Goal: Information Seeking & Learning: Learn about a topic

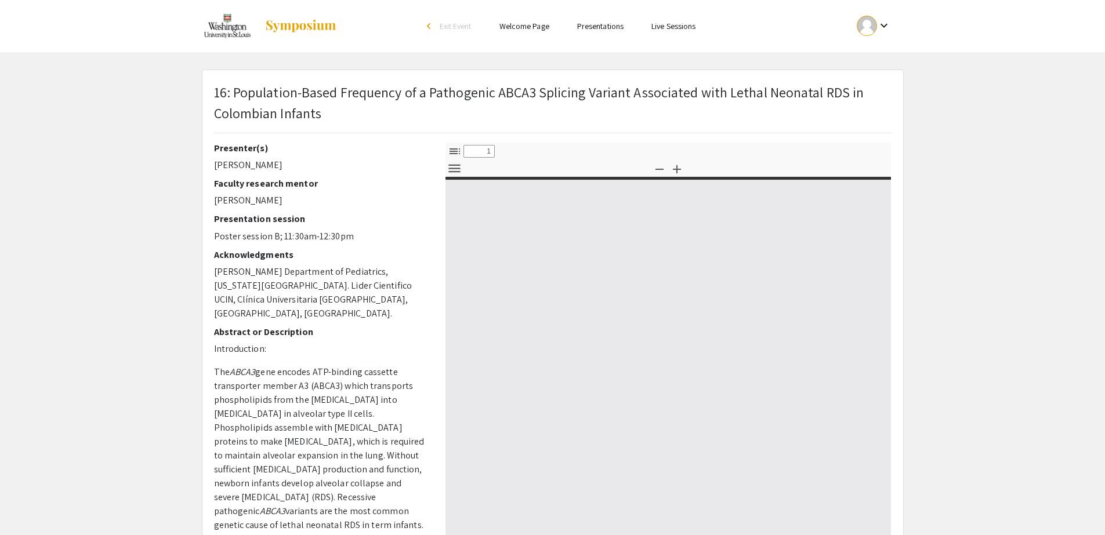
select select "custom"
click at [887, 26] on mat-icon "keyboard_arrow_down" at bounding box center [884, 26] width 14 height 14
type input "0"
select select "custom"
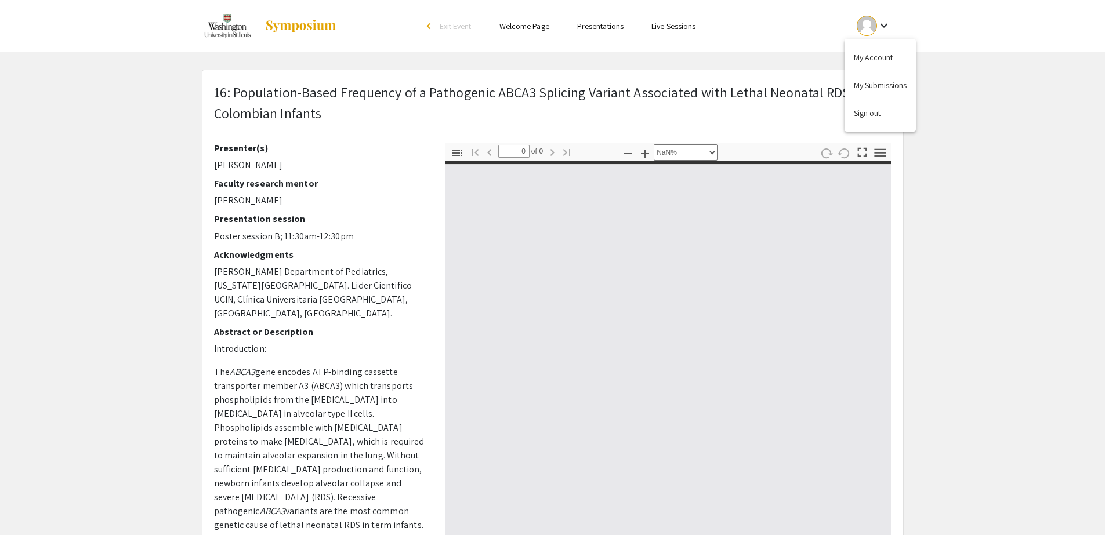
click at [887, 26] on div at bounding box center [552, 267] width 1105 height 535
type input "1"
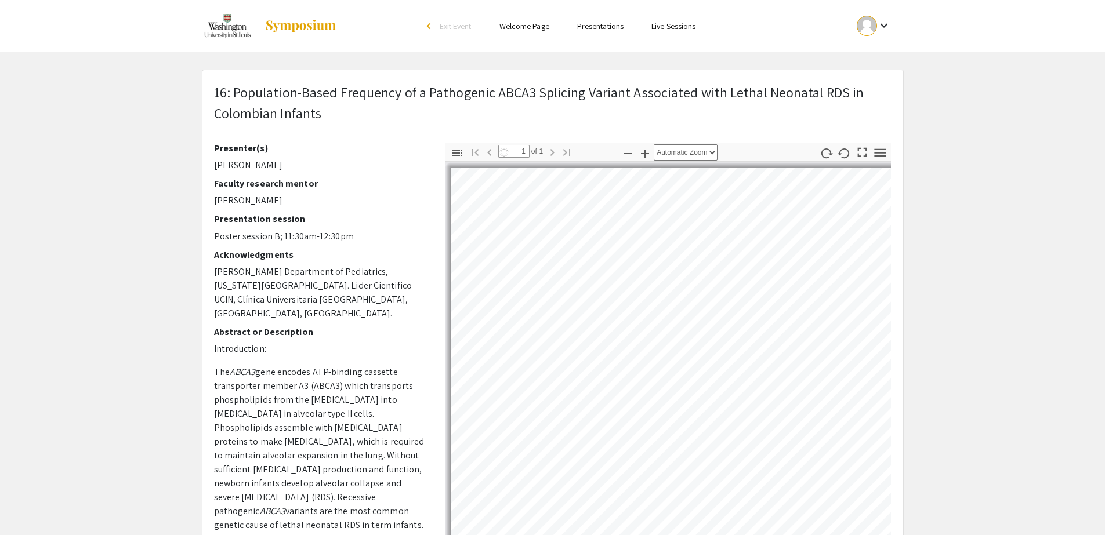
select select "custom"
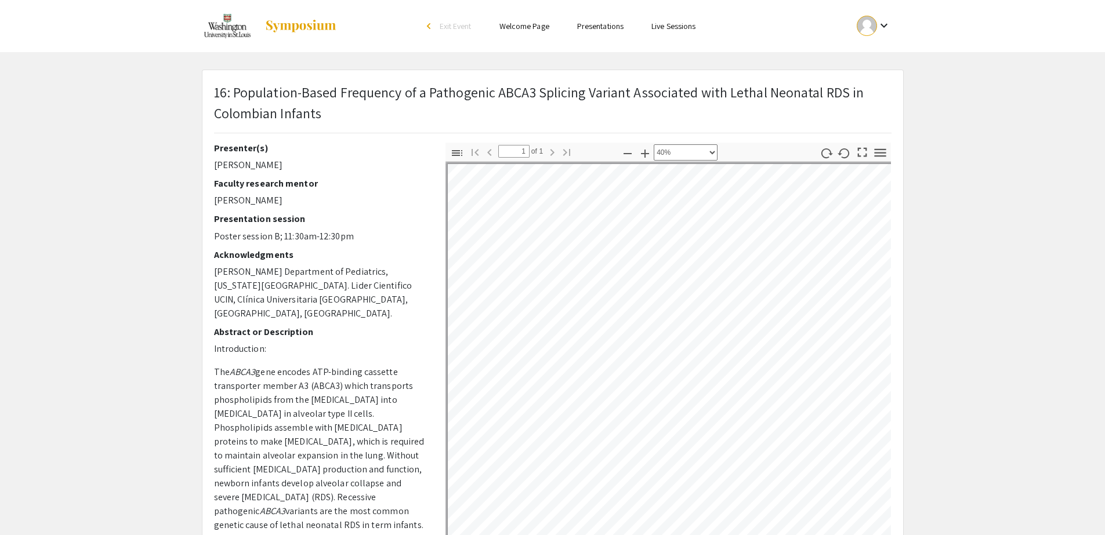
click at [597, 25] on link "Presentations" at bounding box center [600, 26] width 46 height 10
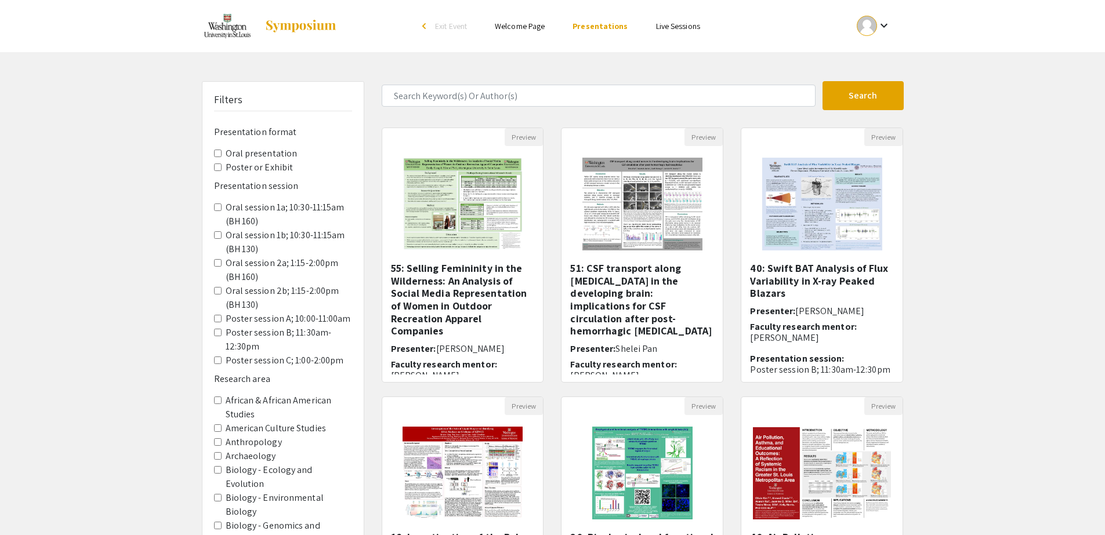
click at [436, 24] on span "Exit Event" at bounding box center [451, 26] width 32 height 10
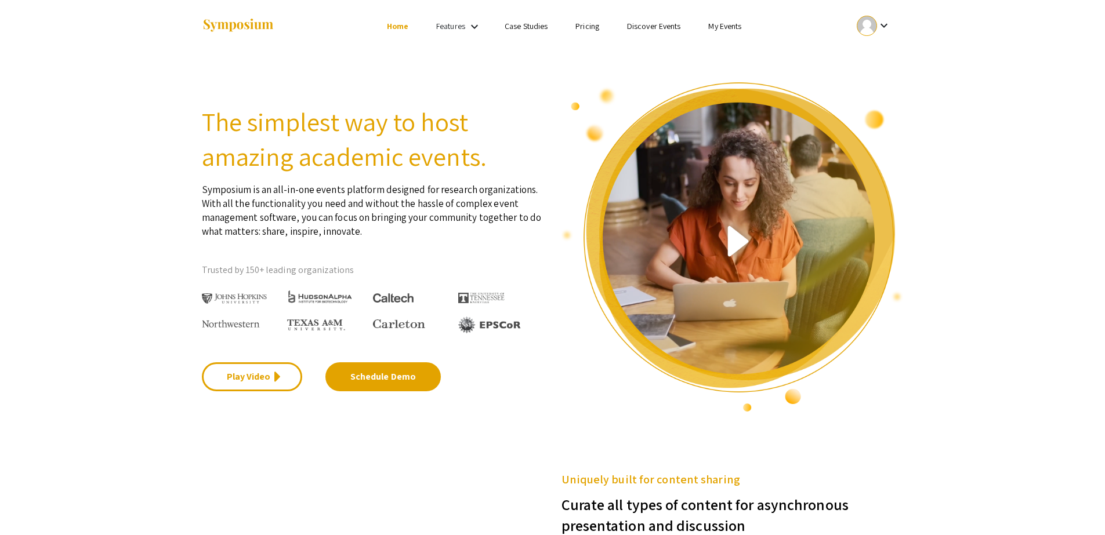
click at [721, 20] on li "My Events" at bounding box center [724, 26] width 61 height 14
click at [721, 21] on link "My Events" at bounding box center [724, 26] width 33 height 10
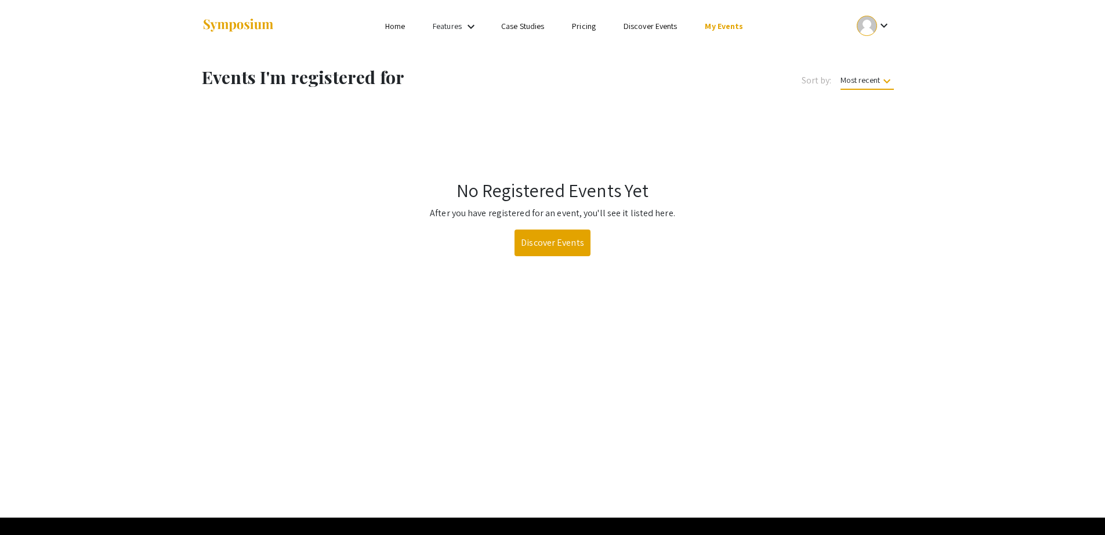
click at [838, 74] on button "Most recent keyboard_arrow_down" at bounding box center [867, 80] width 72 height 21
click at [735, 139] on div at bounding box center [552, 267] width 1105 height 535
click at [883, 20] on mat-icon "keyboard_arrow_down" at bounding box center [884, 26] width 14 height 14
click at [882, 77] on button "My Submissions" at bounding box center [879, 85] width 71 height 28
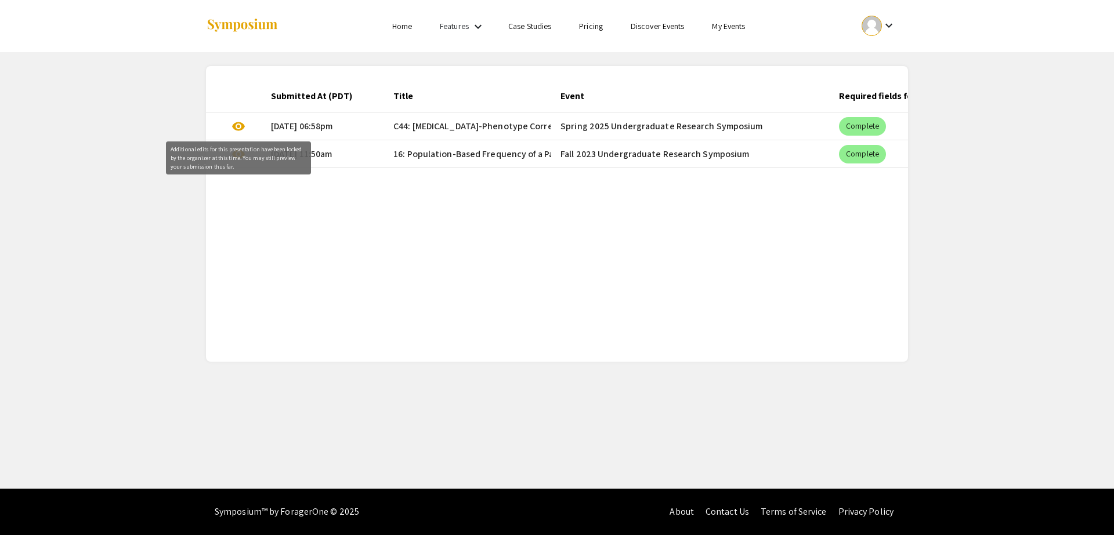
click at [234, 126] on span "visibility" at bounding box center [238, 126] width 14 height 14
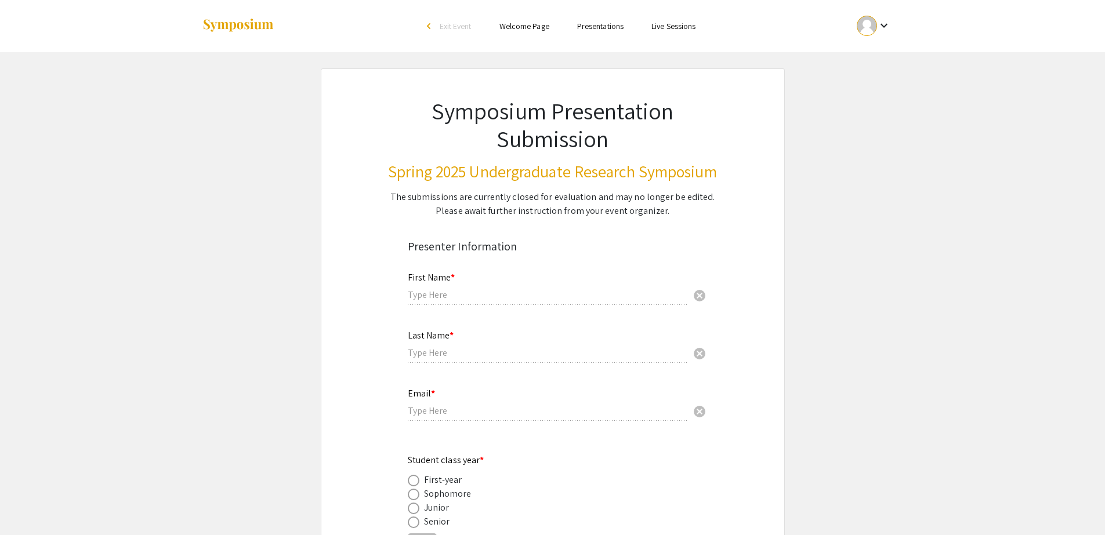
type input "Claire"
type input "Min"
type input "c.s.min@wustl.edu"
radio input "true"
type input "Microbiology"
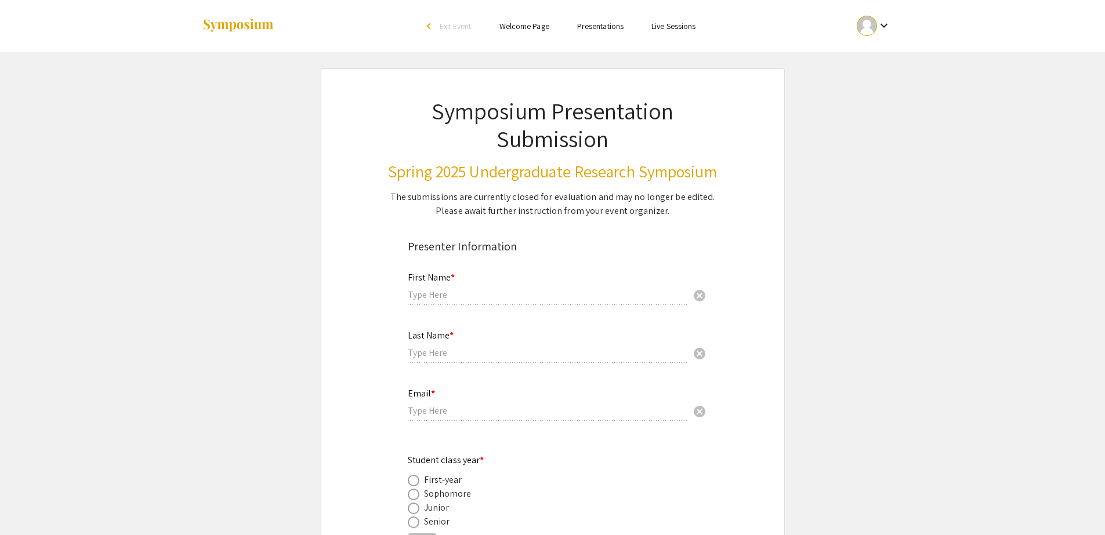
type input "Daniel J. Wegner, Alexander J. Paul, Ping Yang, Ashton Hamilton, F. S. Cole, Je…"
type input "[PERSON_NAME]"
type input "wambachj@wustl.edu"
radio input "true"
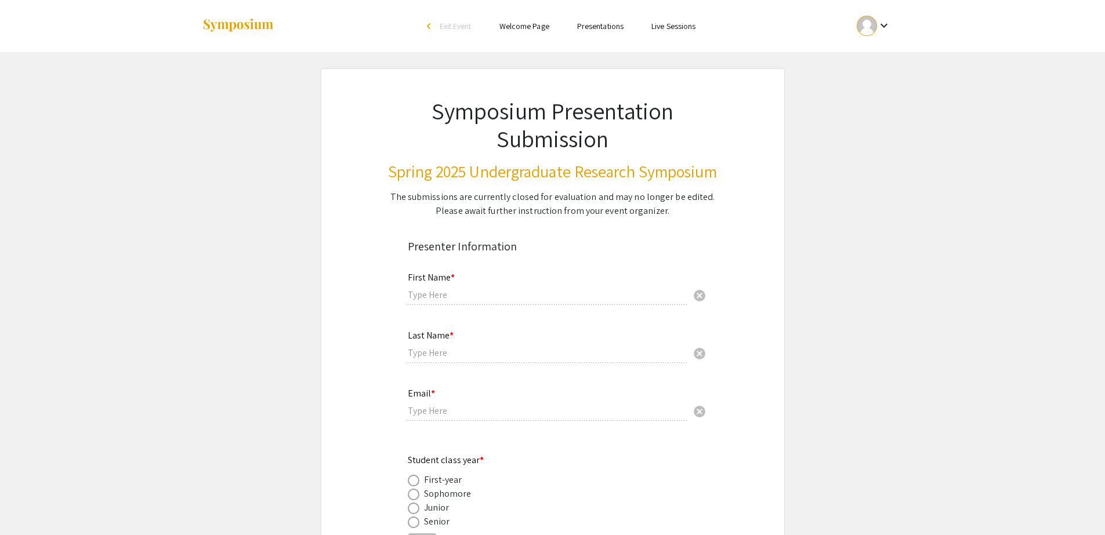
type input "[PERSON_NAME] Department of Pediatrics, NIH, Pediatric Summer Research Program,…"
radio input "true"
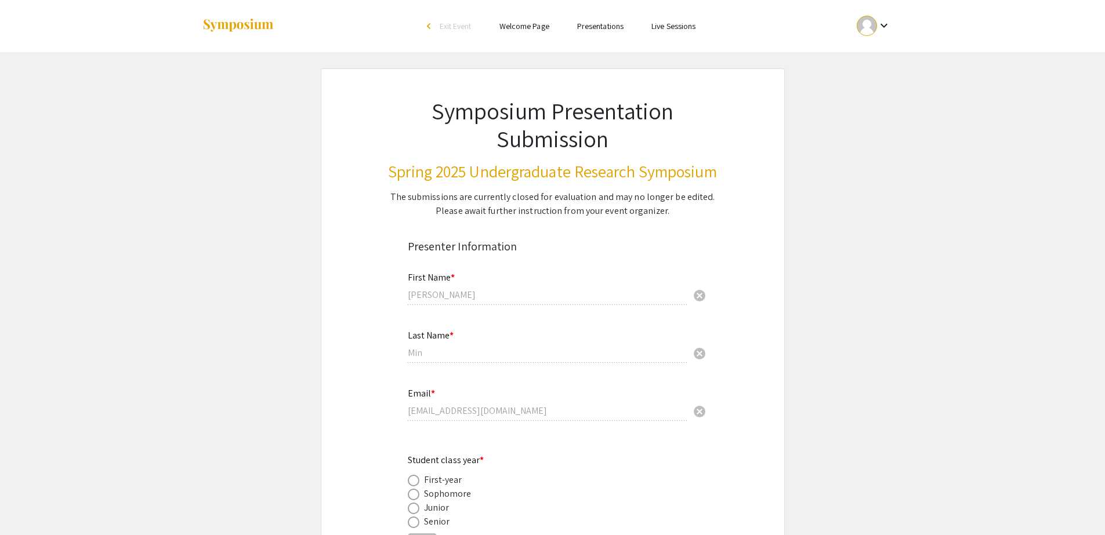
select select "custom"
type input "0"
select select "custom"
type input "1"
select select "custom"
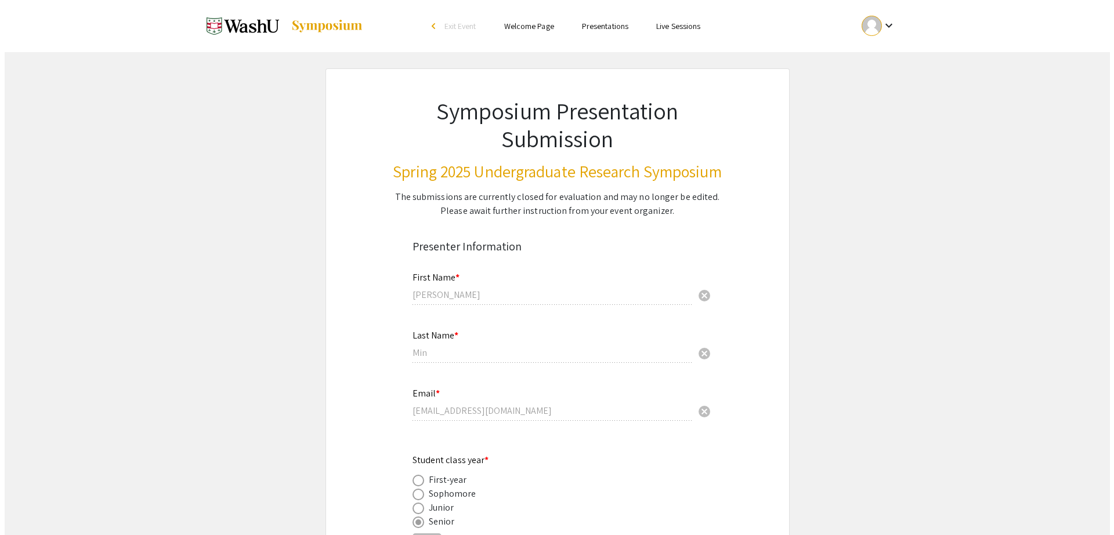
scroll to position [5, 4]
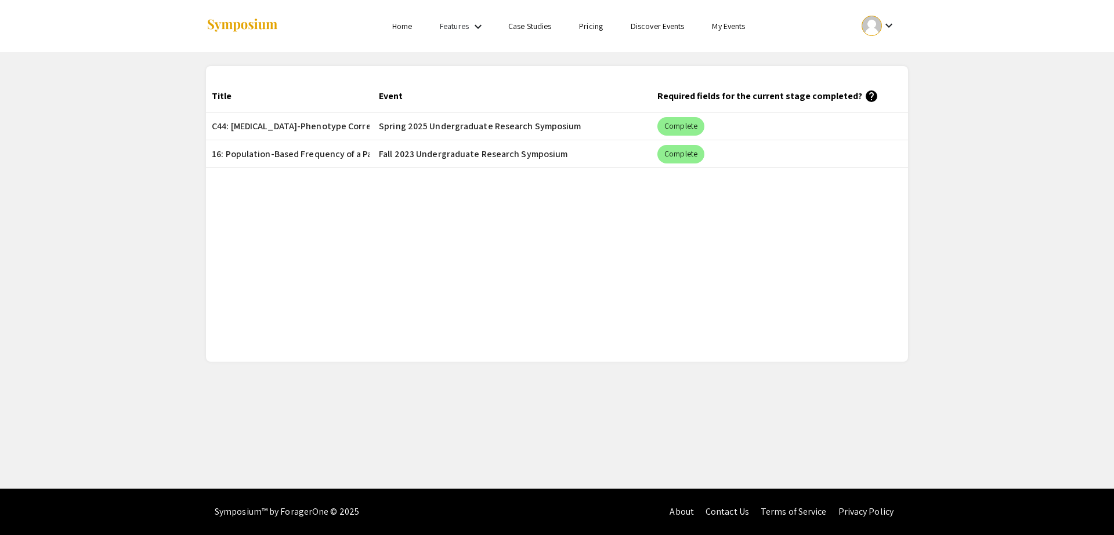
scroll to position [0, 478]
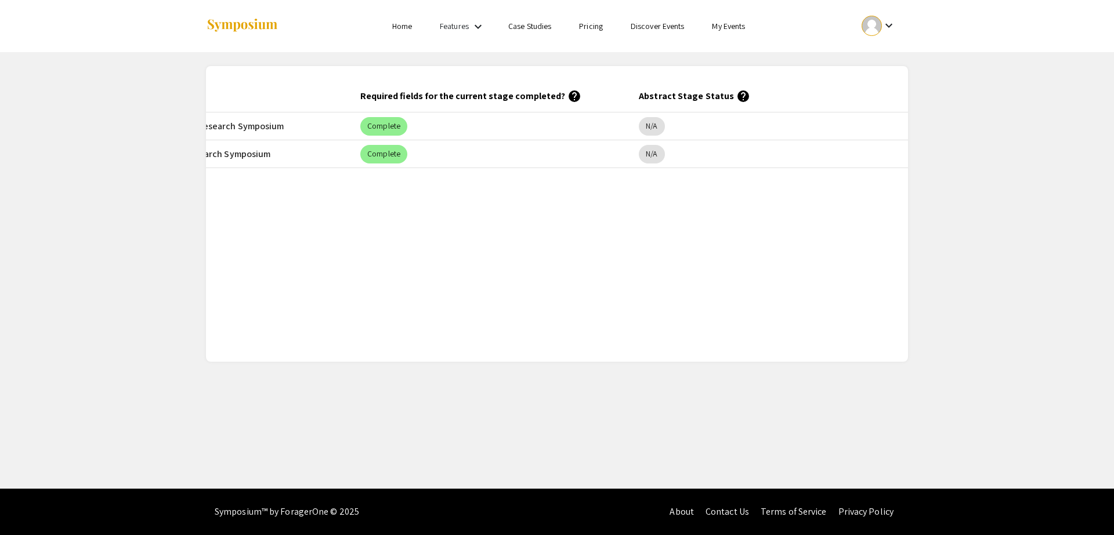
click at [486, 127] on mat-cell "Complete" at bounding box center [490, 127] width 278 height 28
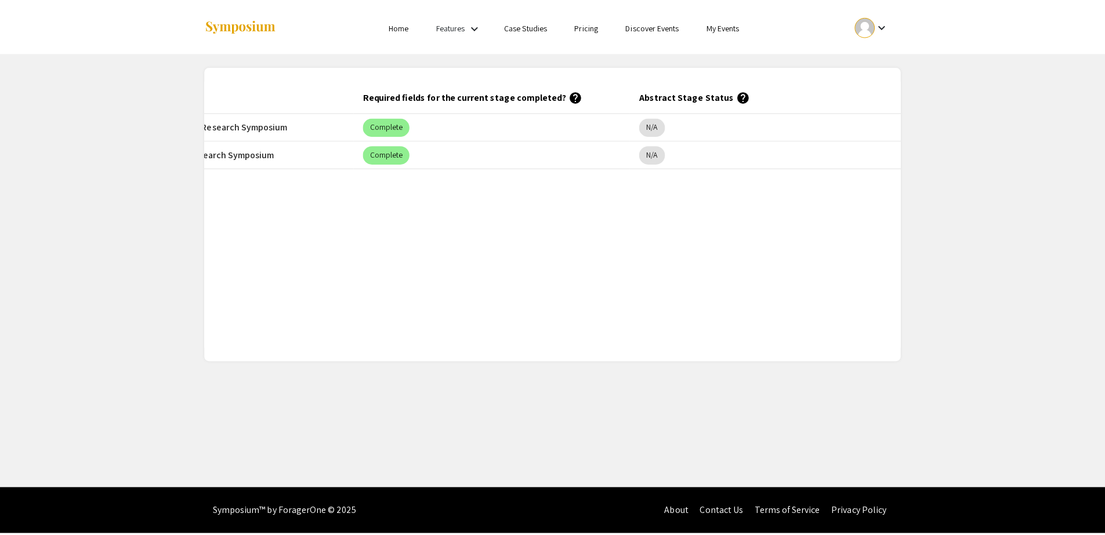
scroll to position [0, 0]
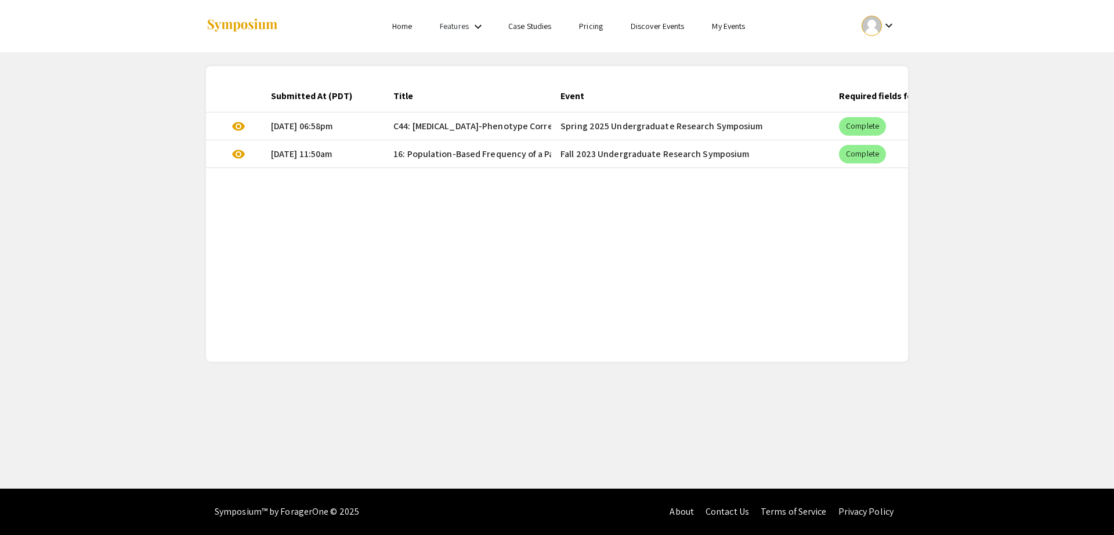
click at [619, 139] on mat-cell "Spring 2025 Undergraduate Research Symposium" at bounding box center [690, 127] width 278 height 28
click at [627, 127] on mat-cell "Spring 2025 Undergraduate Research Symposium" at bounding box center [690, 127] width 278 height 28
click at [717, 128] on mat-cell "Spring 2025 Undergraduate Research Symposium" at bounding box center [690, 127] width 278 height 28
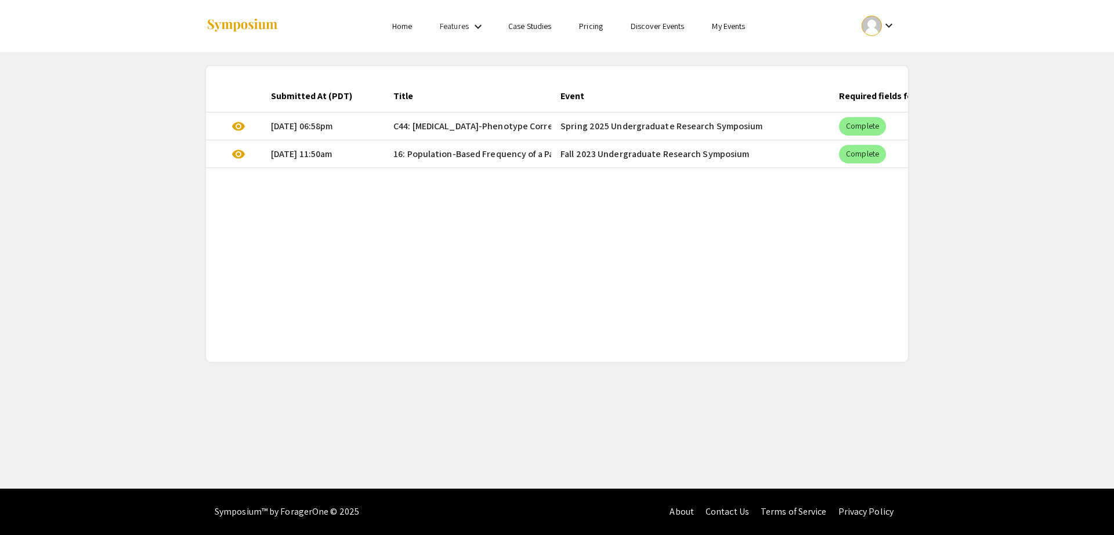
click at [333, 165] on mat-cell "10/22/23, 11:50am" at bounding box center [323, 154] width 122 height 28
click at [327, 153] on mat-cell "10/22/23, 11:50am" at bounding box center [323, 154] width 122 height 28
click at [330, 119] on mat-cell "04/04/25, 06:58pm" at bounding box center [323, 127] width 122 height 28
click at [887, 33] on div "keyboard_arrow_down" at bounding box center [878, 26] width 40 height 26
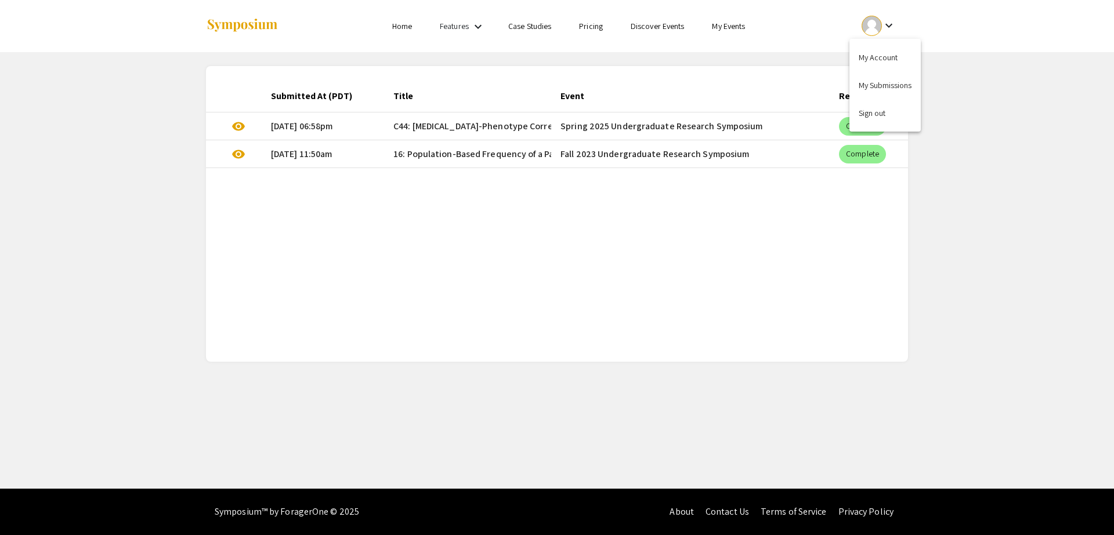
click at [481, 26] on div at bounding box center [557, 267] width 1114 height 535
click at [476, 27] on mat-icon "keyboard_arrow_down" at bounding box center [478, 27] width 14 height 14
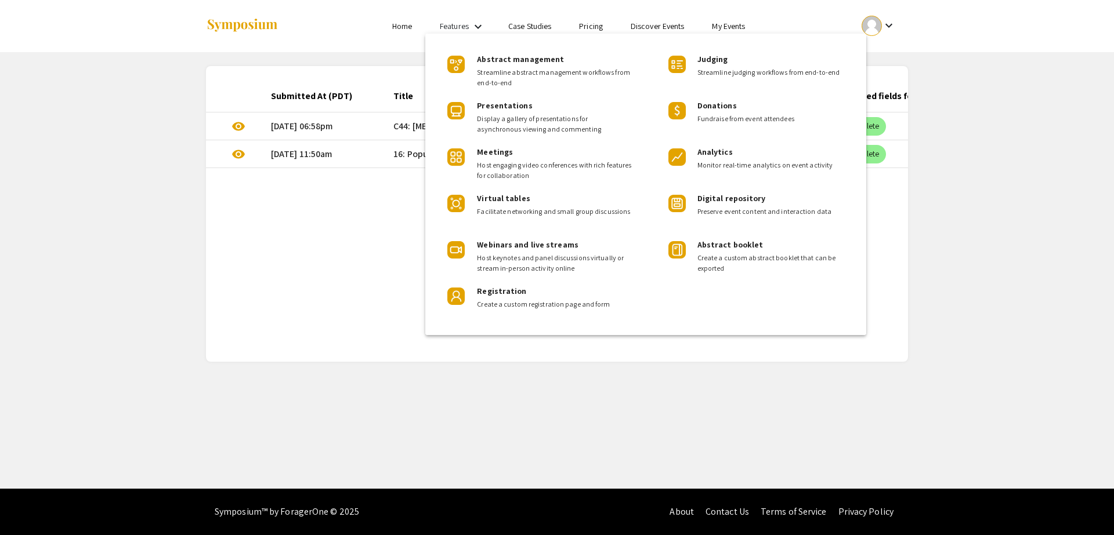
click at [476, 27] on div at bounding box center [557, 267] width 1114 height 535
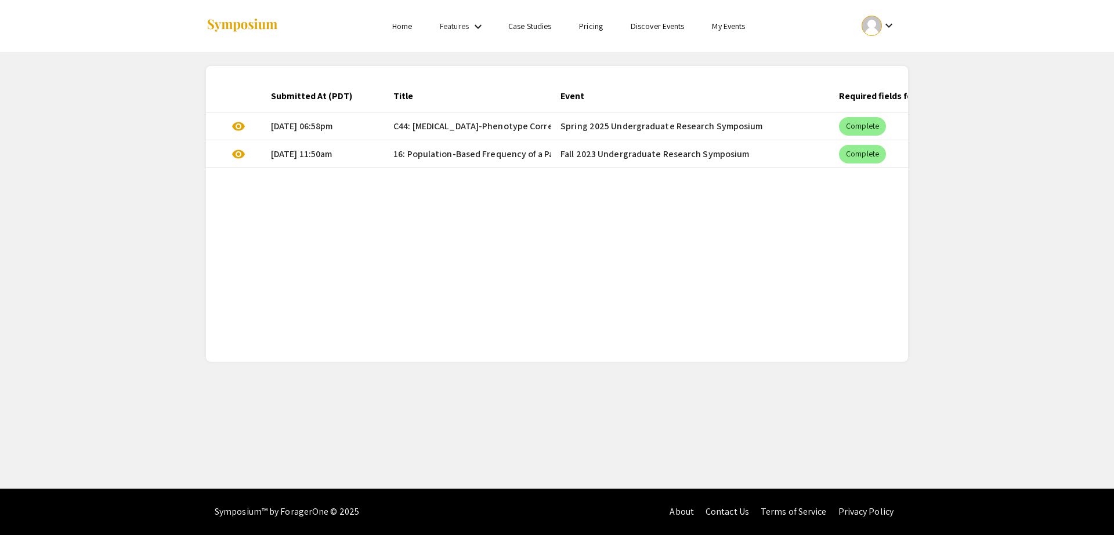
click at [541, 27] on link "Case Studies" at bounding box center [529, 26] width 43 height 10
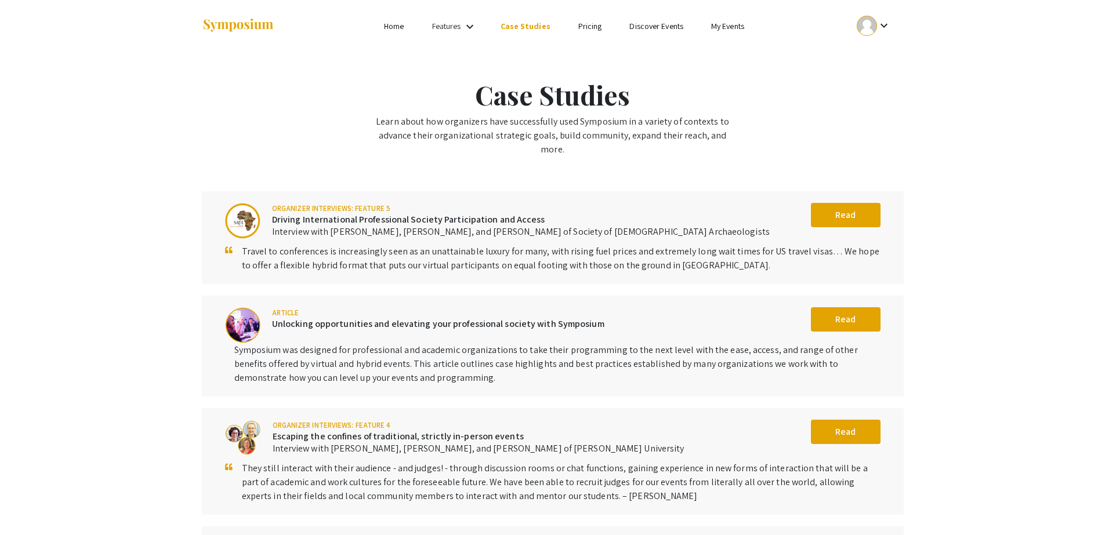
click at [401, 30] on link "Home" at bounding box center [394, 26] width 20 height 10
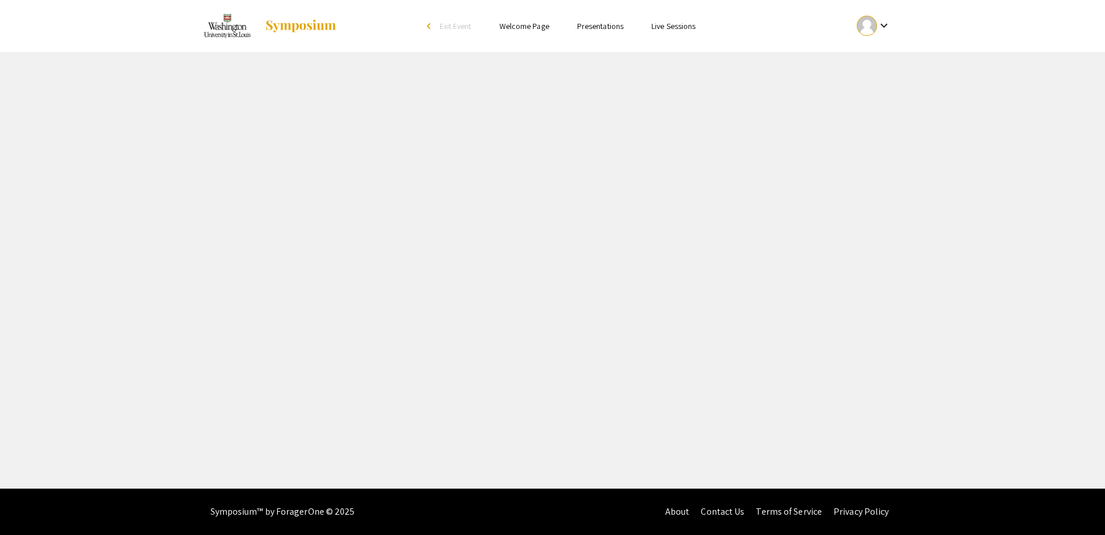
select select "custom"
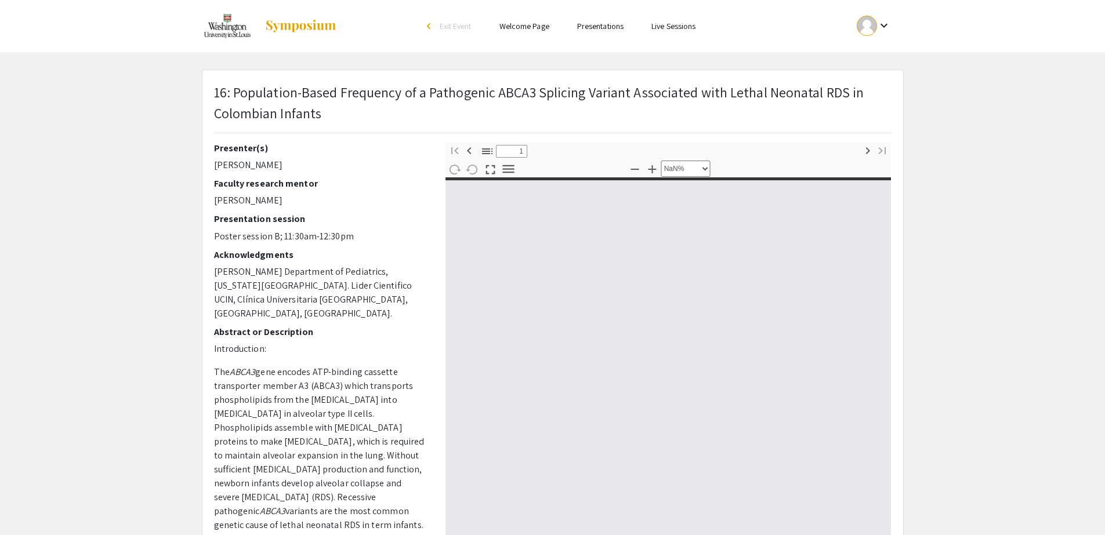
type input "0"
select select "custom"
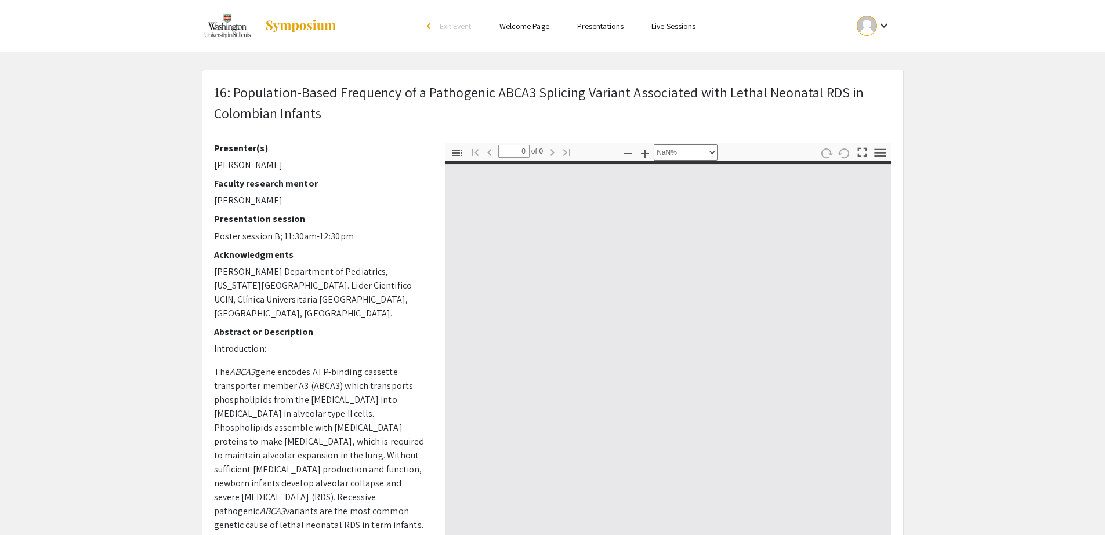
type input "1"
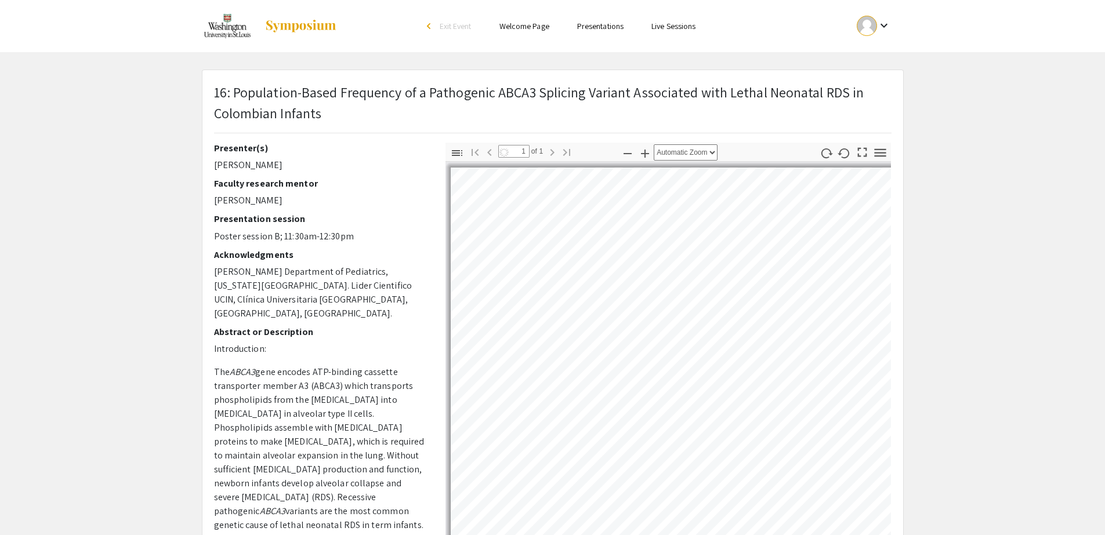
select select "custom"
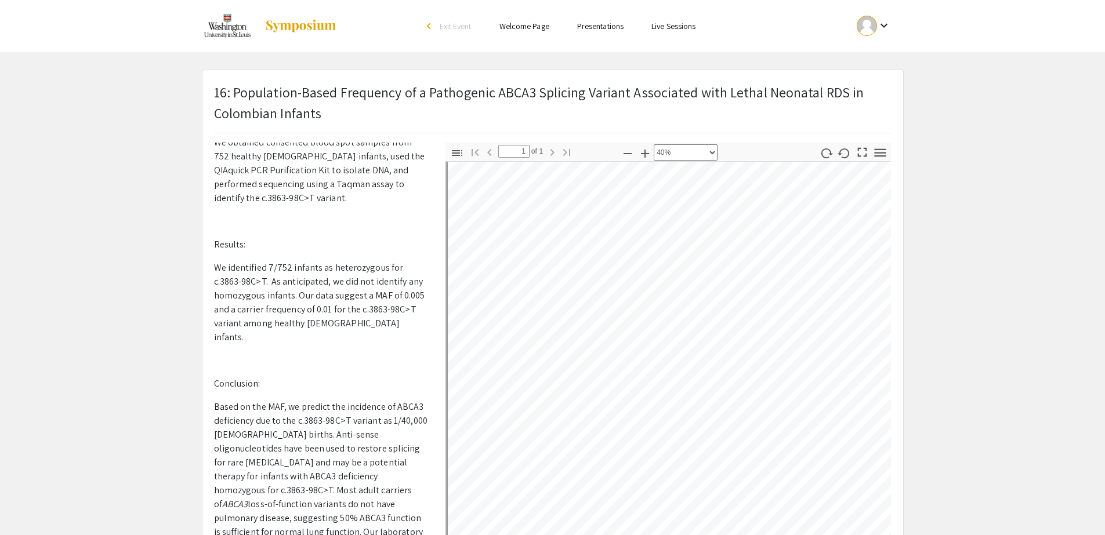
click at [596, 30] on link "Presentations" at bounding box center [600, 26] width 46 height 10
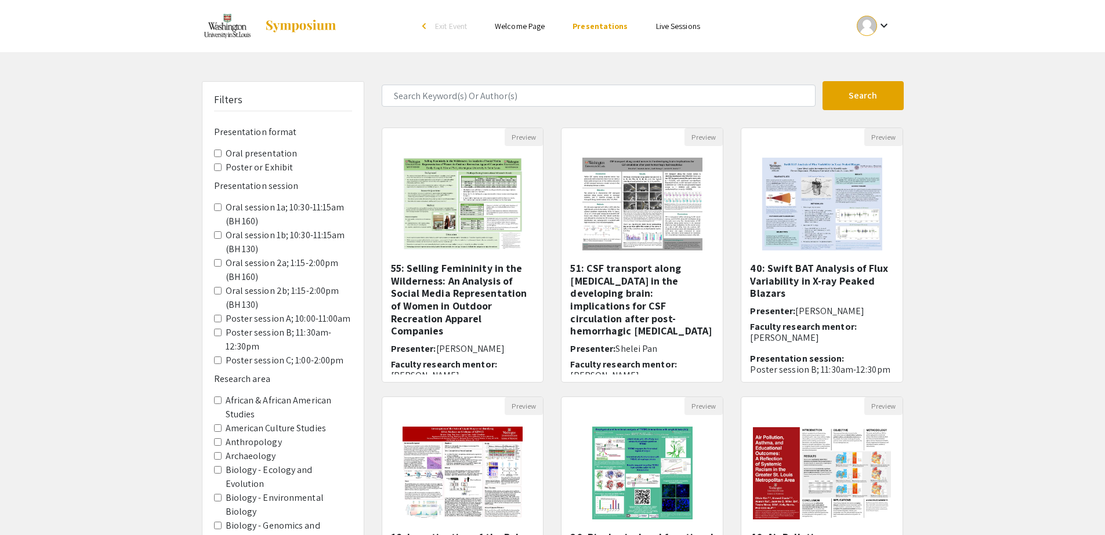
click at [532, 27] on link "Welcome Page" at bounding box center [520, 26] width 50 height 10
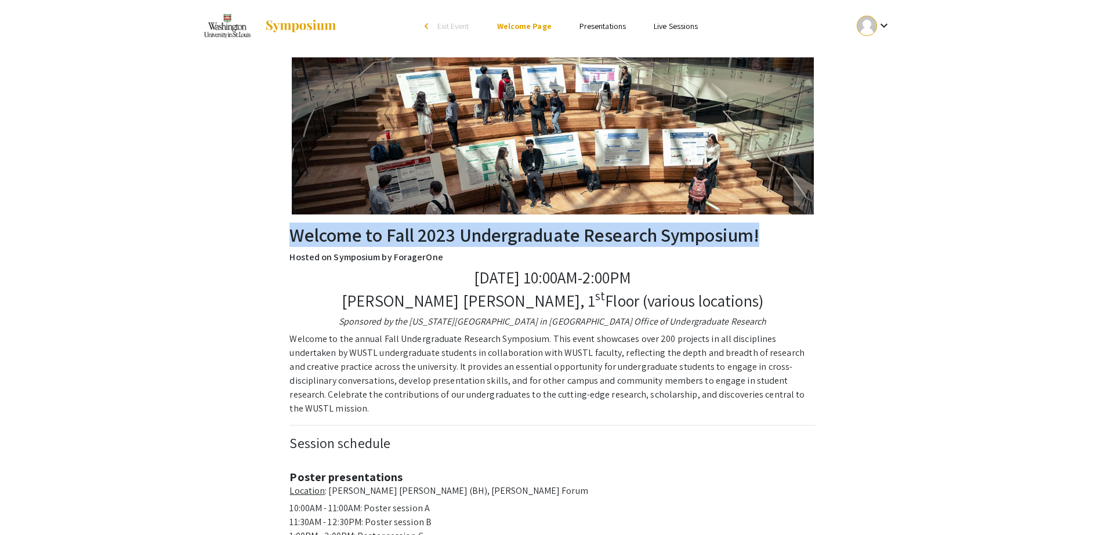
drag, startPoint x: 330, startPoint y: 232, endPoint x: 829, endPoint y: 240, distance: 499.4
click at [829, 240] on div "Welcome to Fall 2023 Undergraduate Research Symposium! Hosted on Symposium by F…" at bounding box center [552, 526] width 737 height 949
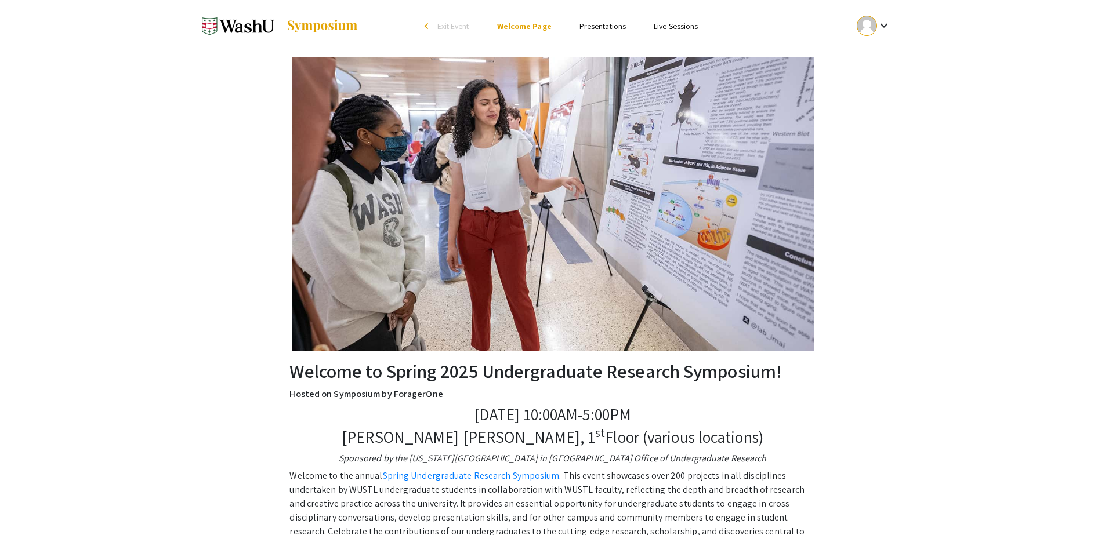
click at [603, 26] on link "Presentations" at bounding box center [602, 26] width 46 height 10
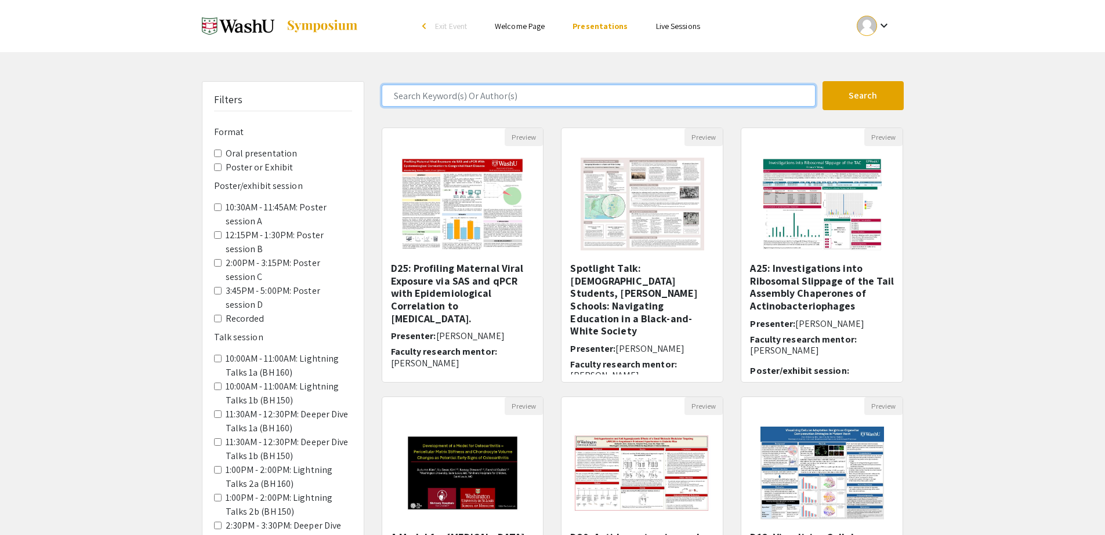
click at [491, 103] on input "Search Keyword(s) Or Author(s)" at bounding box center [599, 96] width 434 height 22
type input "[PERSON_NAME]"
click at [822, 81] on button "Search" at bounding box center [862, 95] width 81 height 29
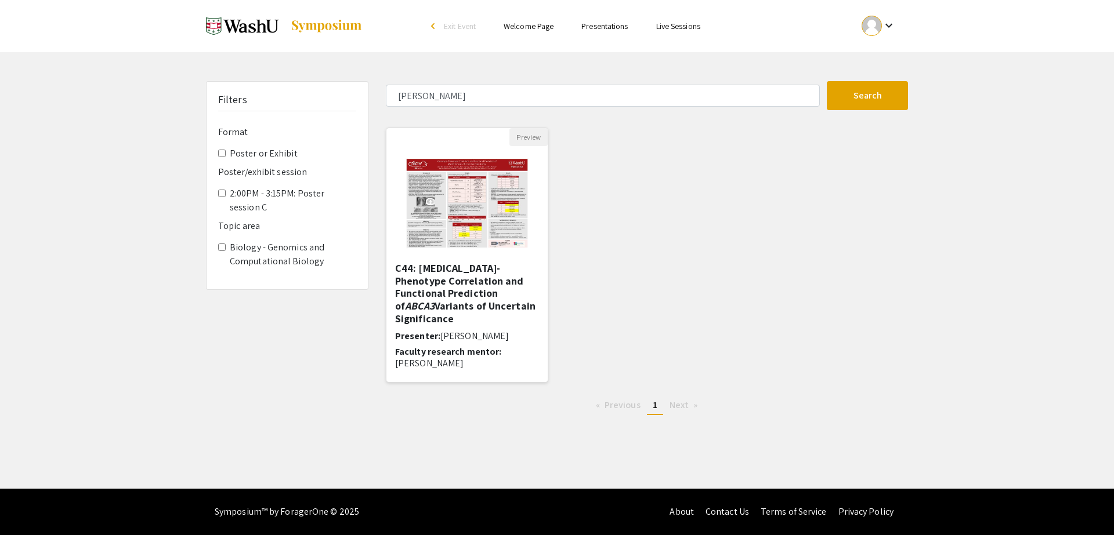
click at [480, 304] on h5 "C44: [MEDICAL_DATA]-Phenotype Correlation and Functional Prediction of ABCA3 Va…" at bounding box center [467, 293] width 144 height 63
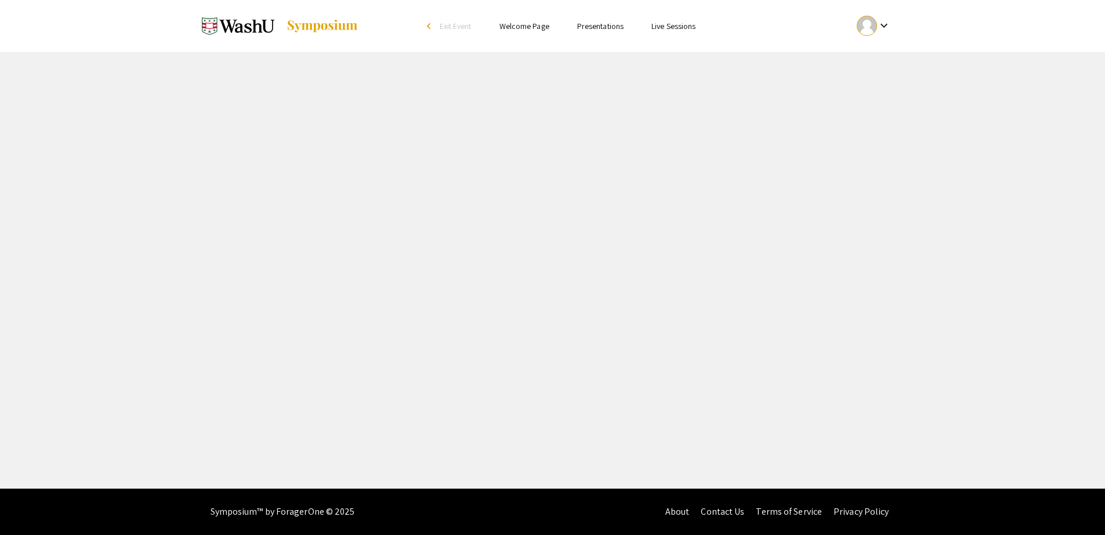
select select "custom"
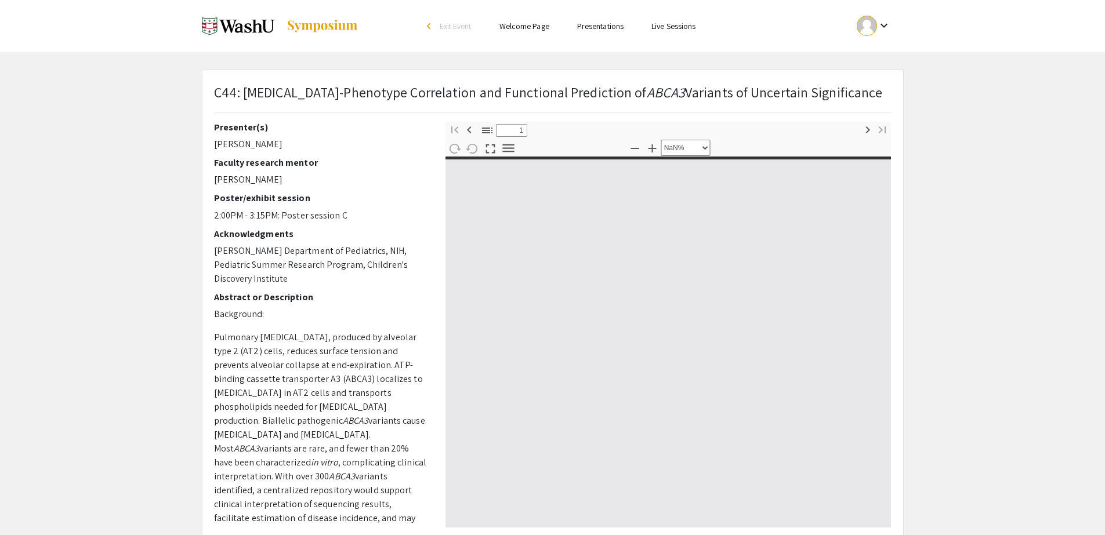
type input "0"
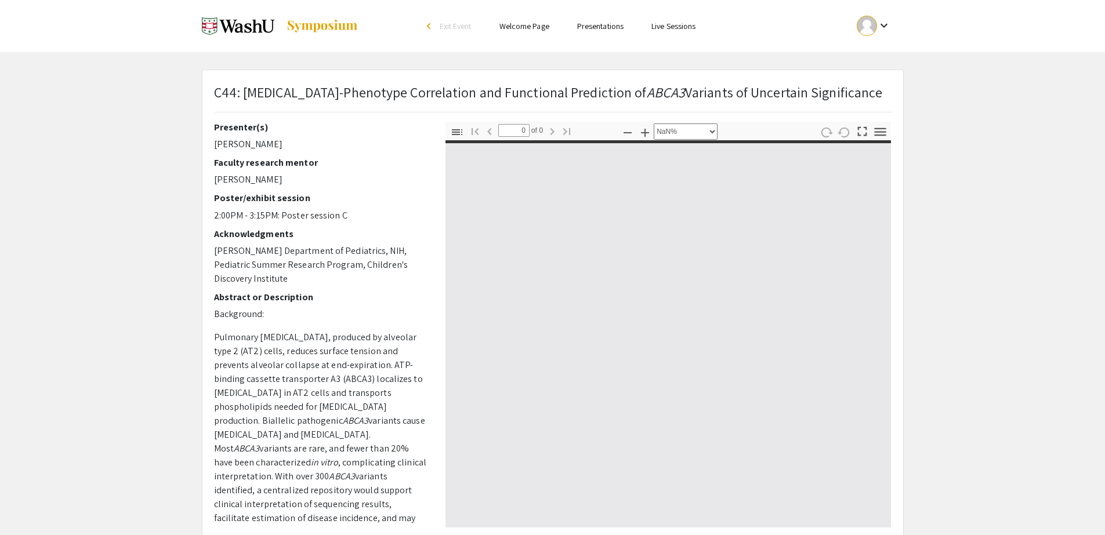
select select "auto"
type input "1"
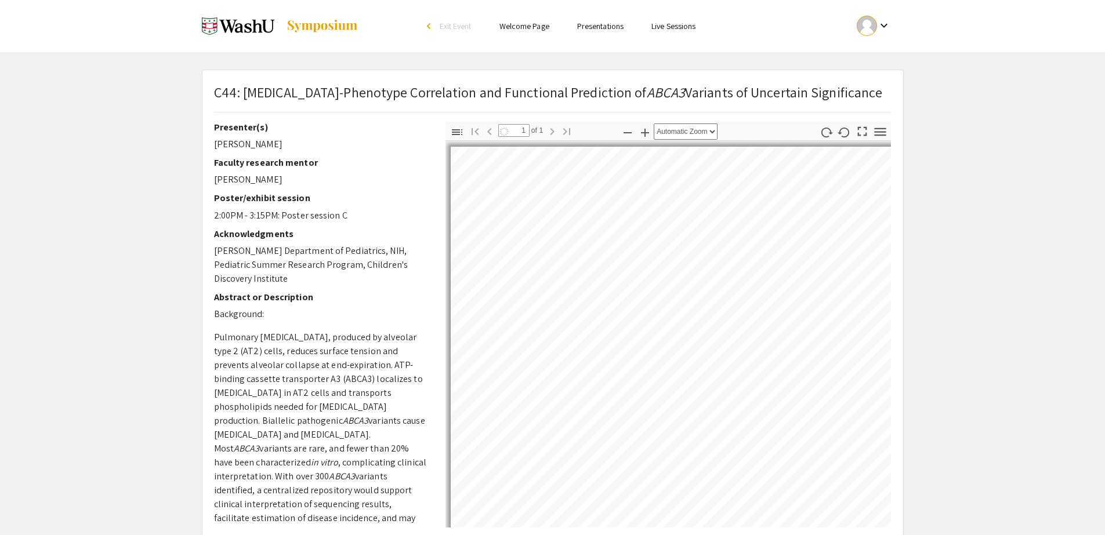
select select "custom"
